Goal: Check status: Check status

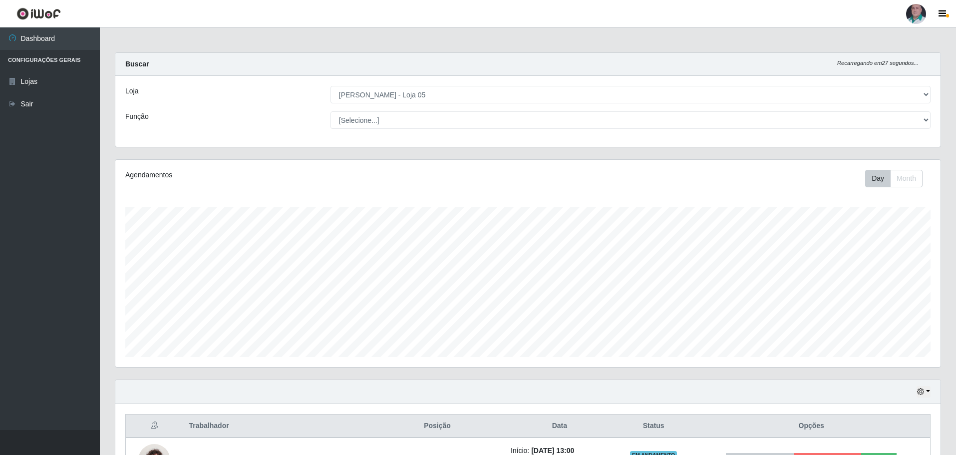
select select "252"
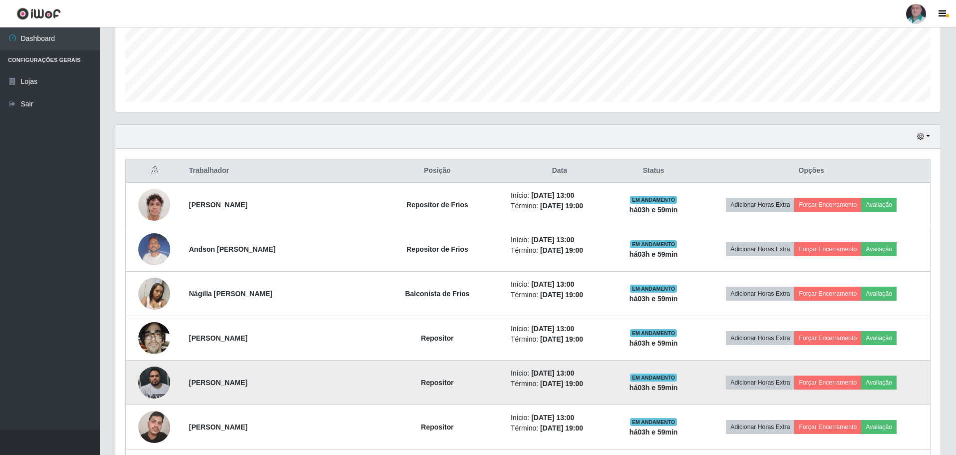
scroll to position [230, 0]
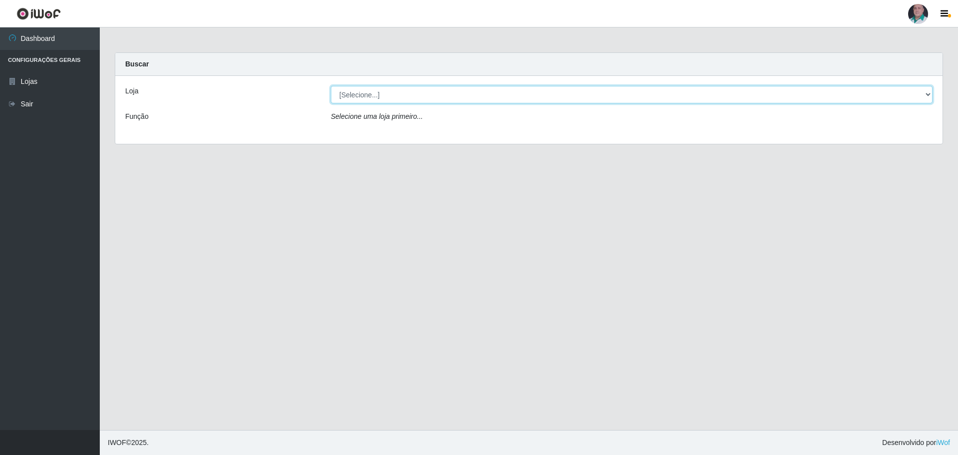
click at [503, 99] on select "[Selecione...] Mar Vermelho - Loja 05" at bounding box center [632, 94] width 602 height 17
select select "252"
click at [331, 86] on select "[Selecione...] Mar Vermelho - Loja 05" at bounding box center [632, 94] width 602 height 17
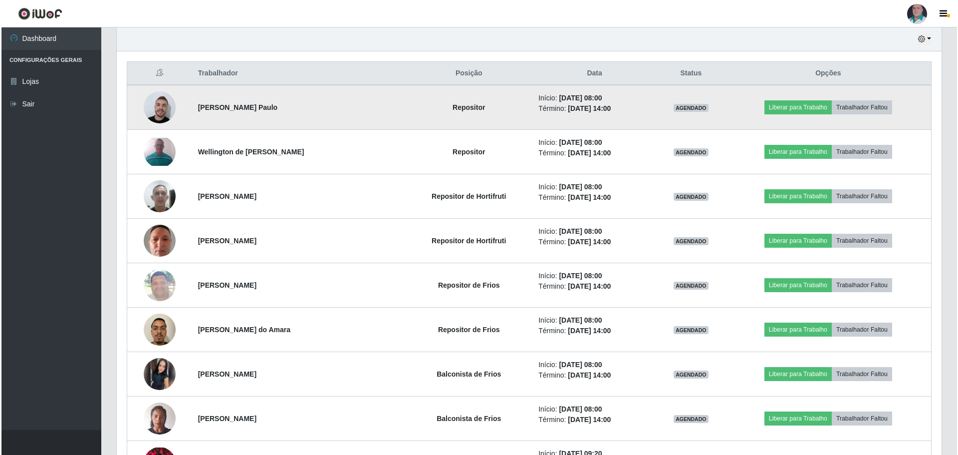
scroll to position [399, 0]
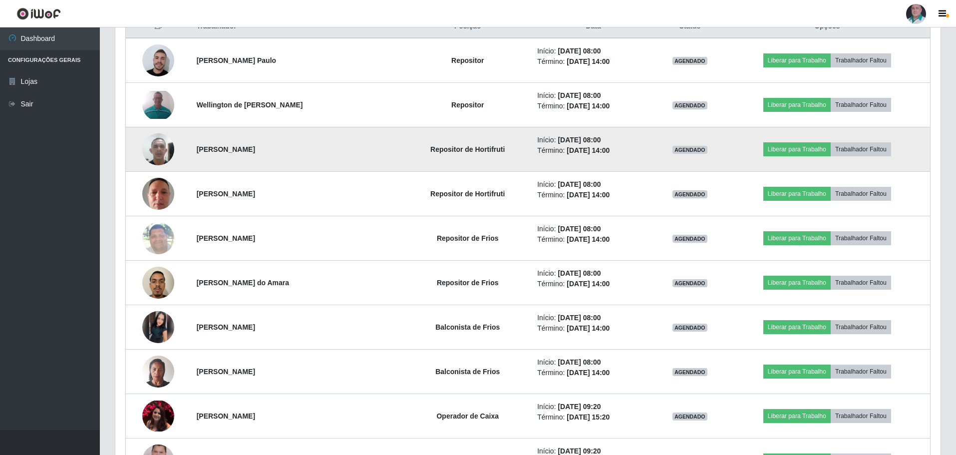
click at [156, 149] on img at bounding box center [158, 149] width 32 height 42
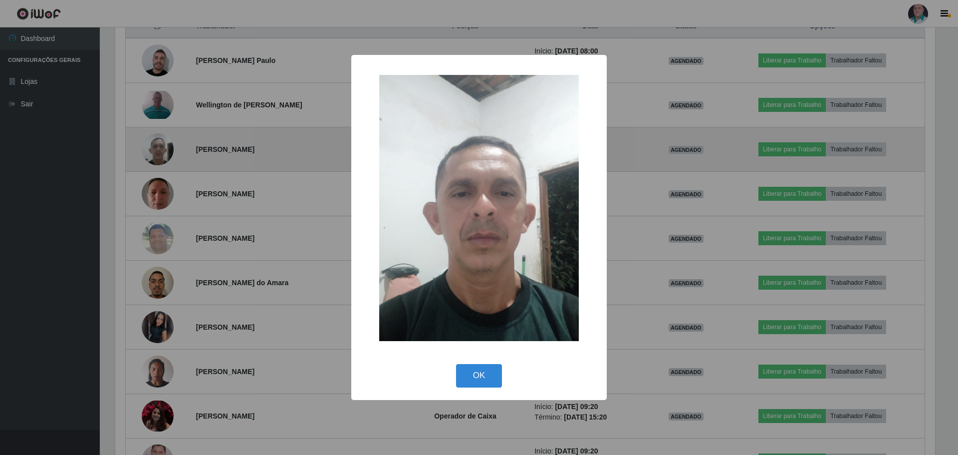
click at [156, 149] on div "× OK Cancel" at bounding box center [479, 227] width 958 height 455
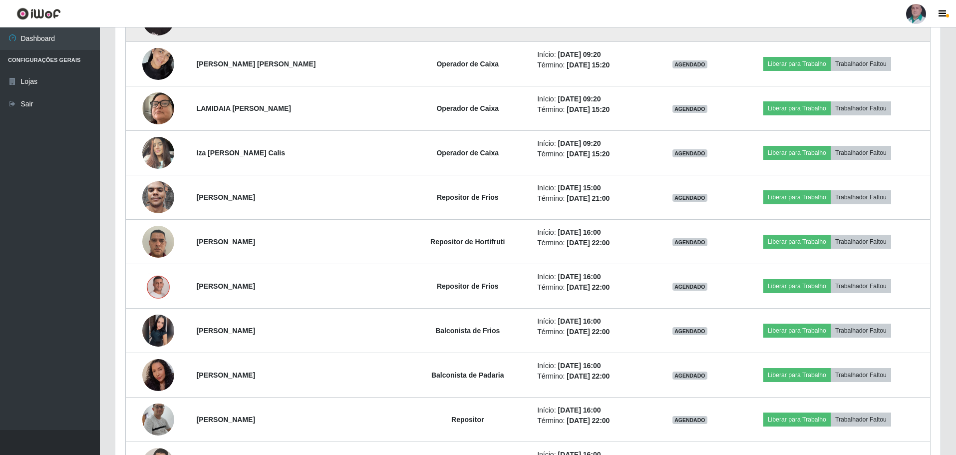
scroll to position [849, 0]
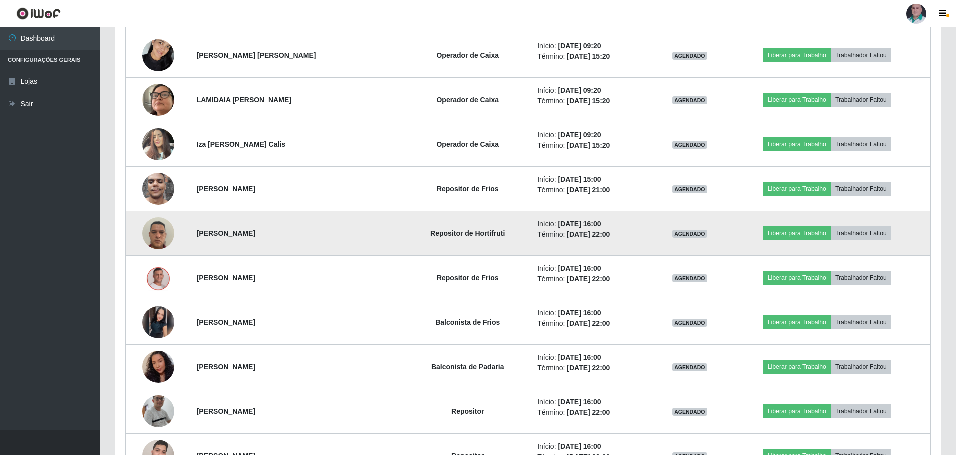
click at [164, 234] on img at bounding box center [158, 233] width 32 height 42
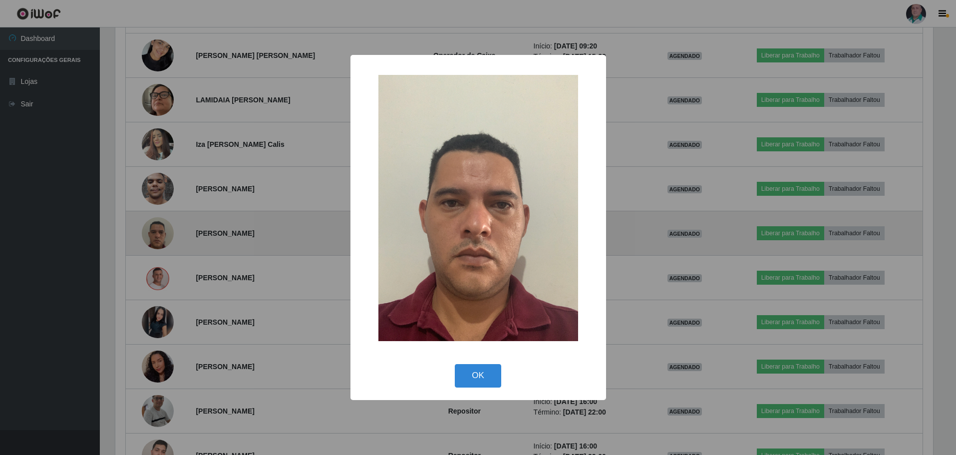
scroll to position [207, 820]
click at [164, 234] on div "× OK Cancel" at bounding box center [479, 227] width 958 height 455
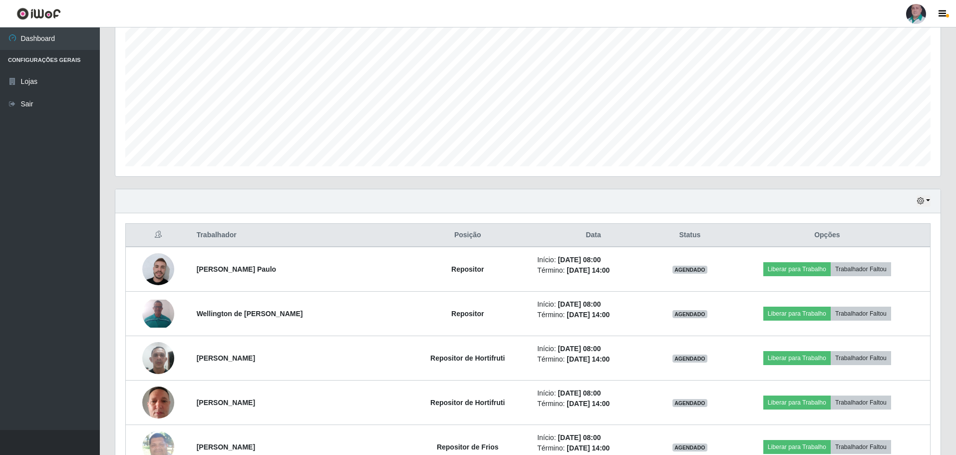
scroll to position [171, 0]
